Goal: Check status

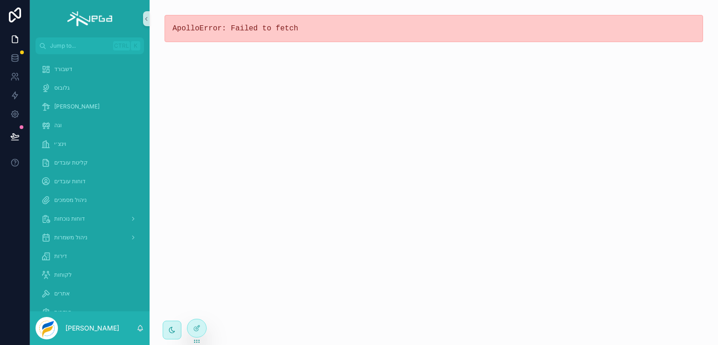
click at [584, 155] on div "ApolloError: Failed to fetch" at bounding box center [434, 172] width 569 height 345
